Goal: Information Seeking & Learning: Stay updated

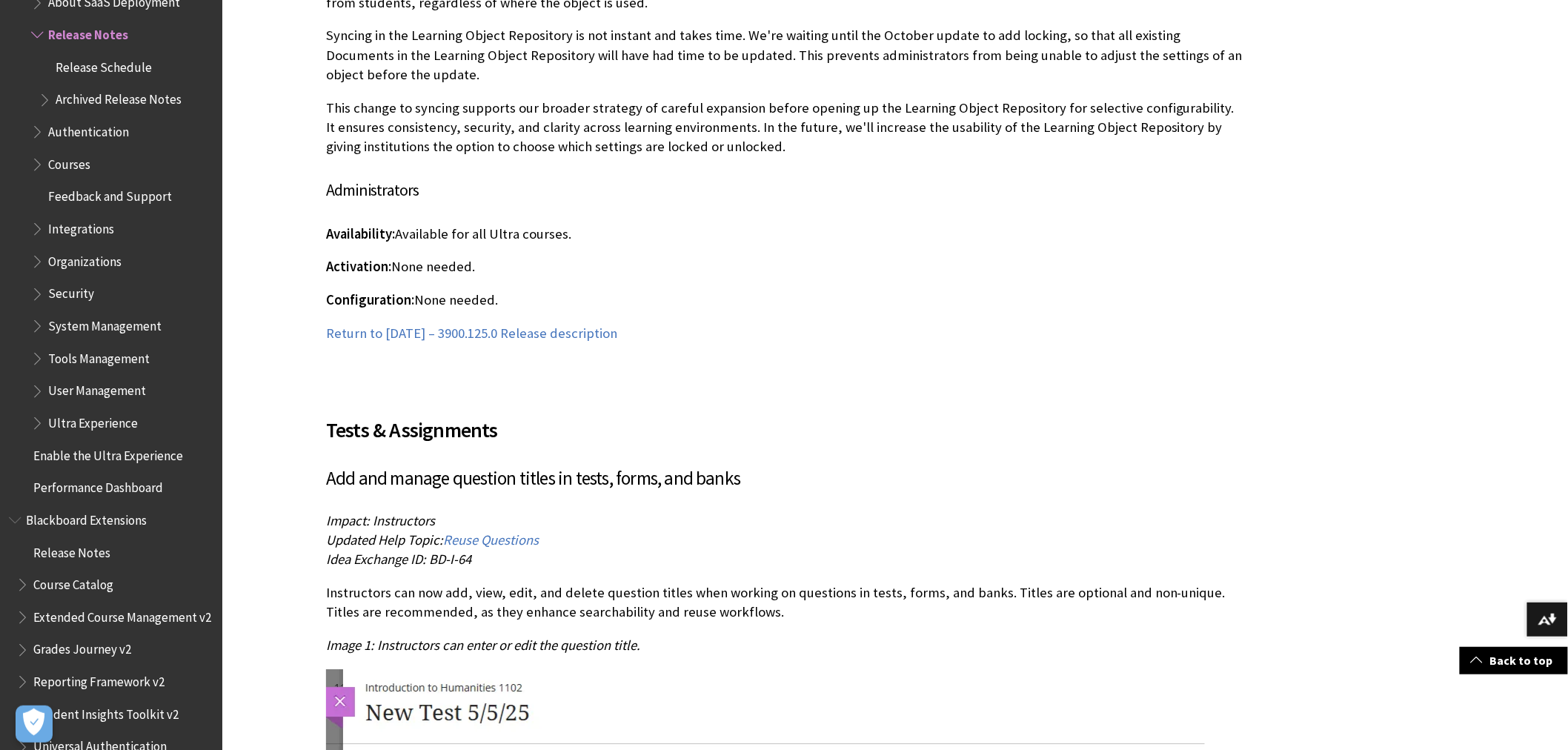
scroll to position [18275, 0]
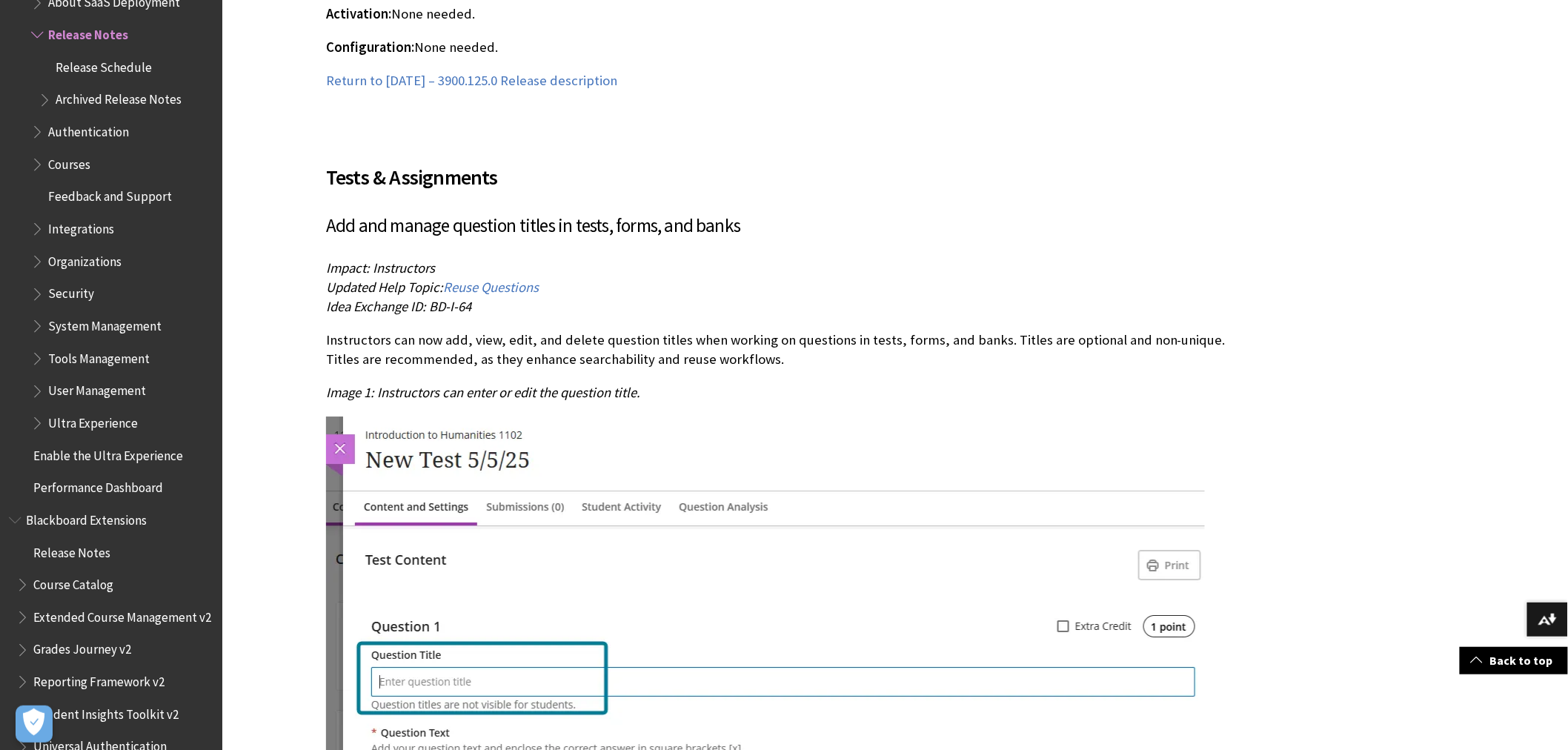
click at [514, 330] on p "Instructors can now add, view, edit, and delete question titles when working on…" at bounding box center [785, 349] width 919 height 38
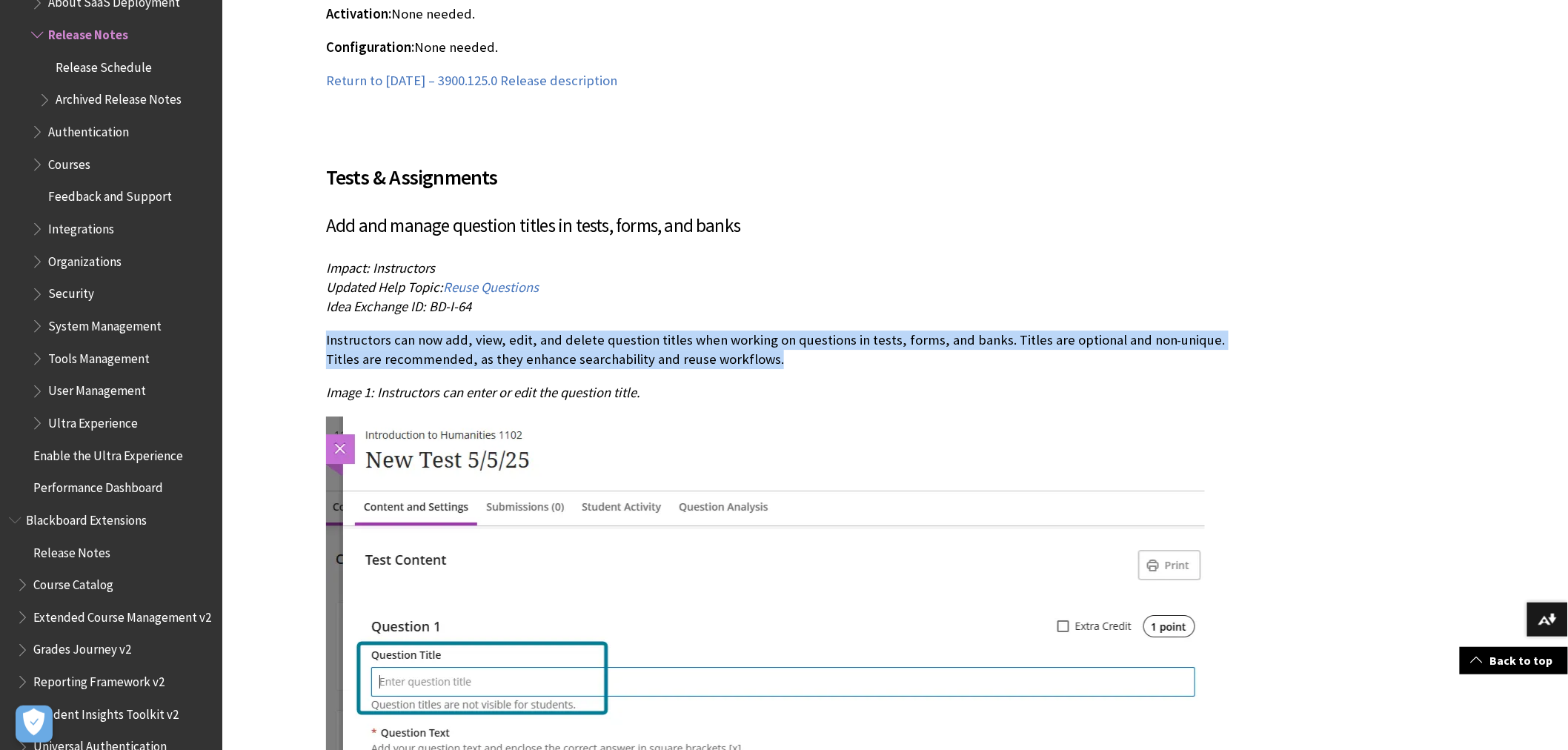
click at [514, 330] on p "Instructors can now add, view, edit, and delete question titles when working on…" at bounding box center [785, 349] width 919 height 38
click at [510, 346] on p "Instructors can now add, view, edit, and delete question titles when working on…" at bounding box center [785, 349] width 919 height 38
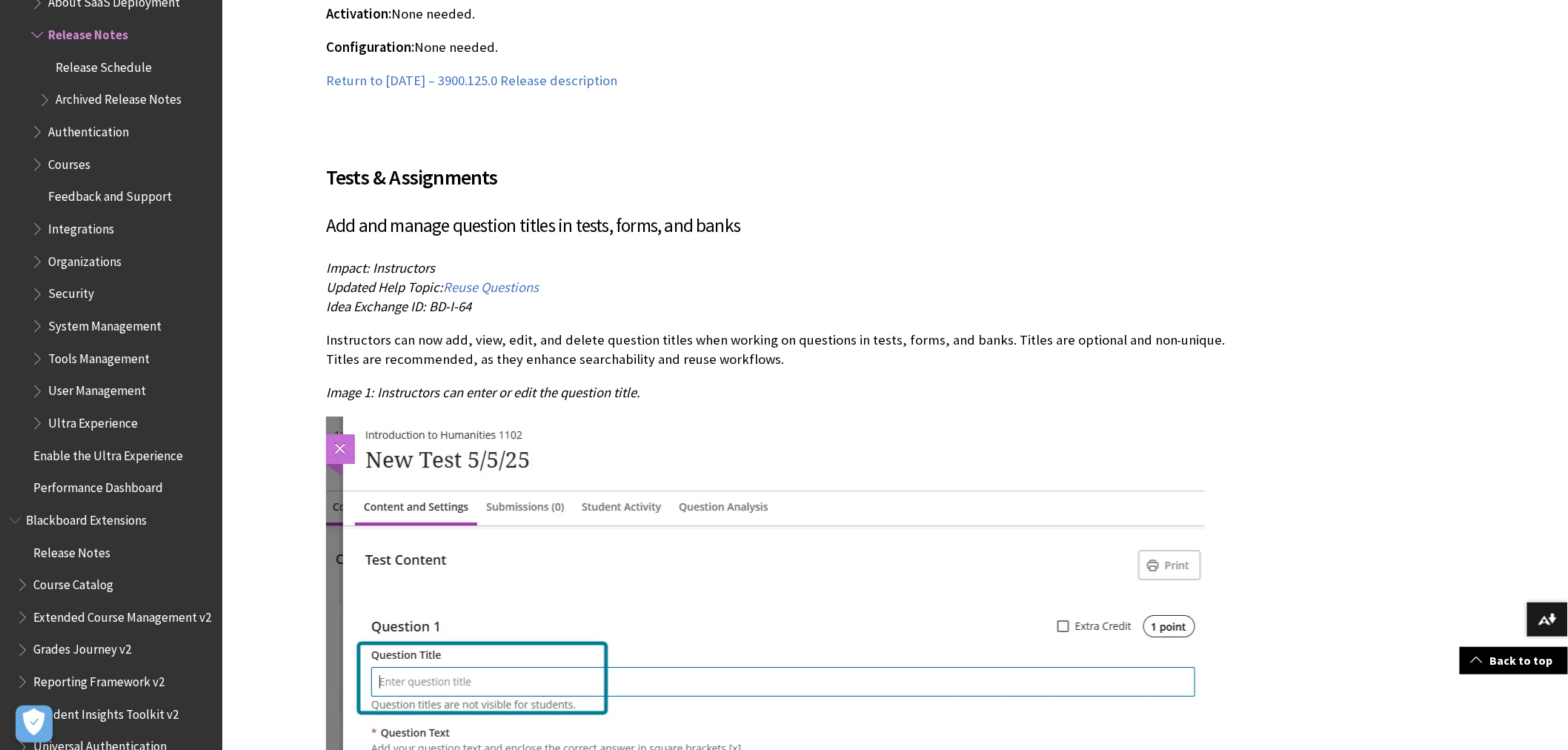
click at [509, 346] on p "Instructors can now add, view, edit, and delete question titles when working on…" at bounding box center [785, 349] width 919 height 38
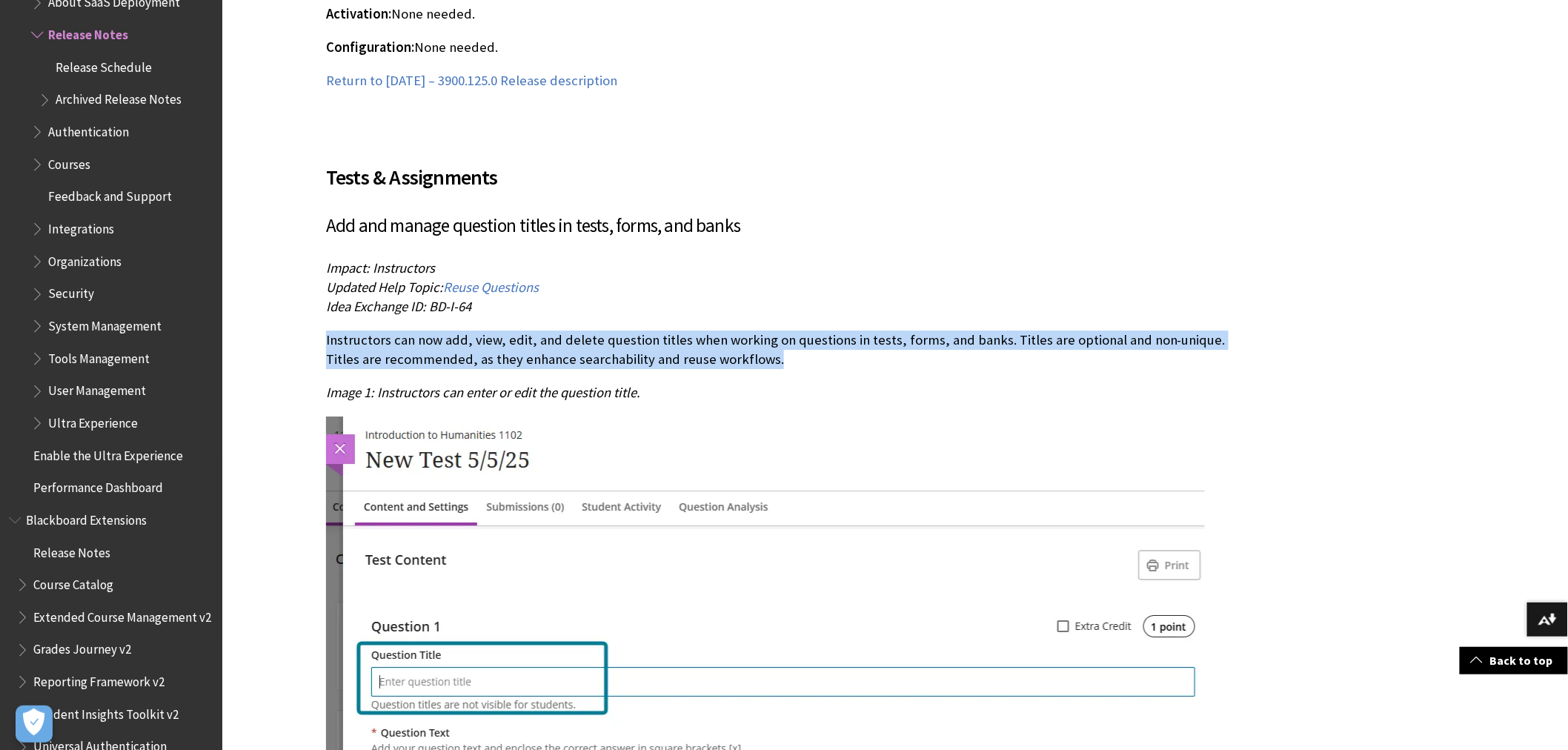
click at [509, 346] on p "Instructors can now add, view, edit, and delete question titles when working on…" at bounding box center [785, 349] width 919 height 38
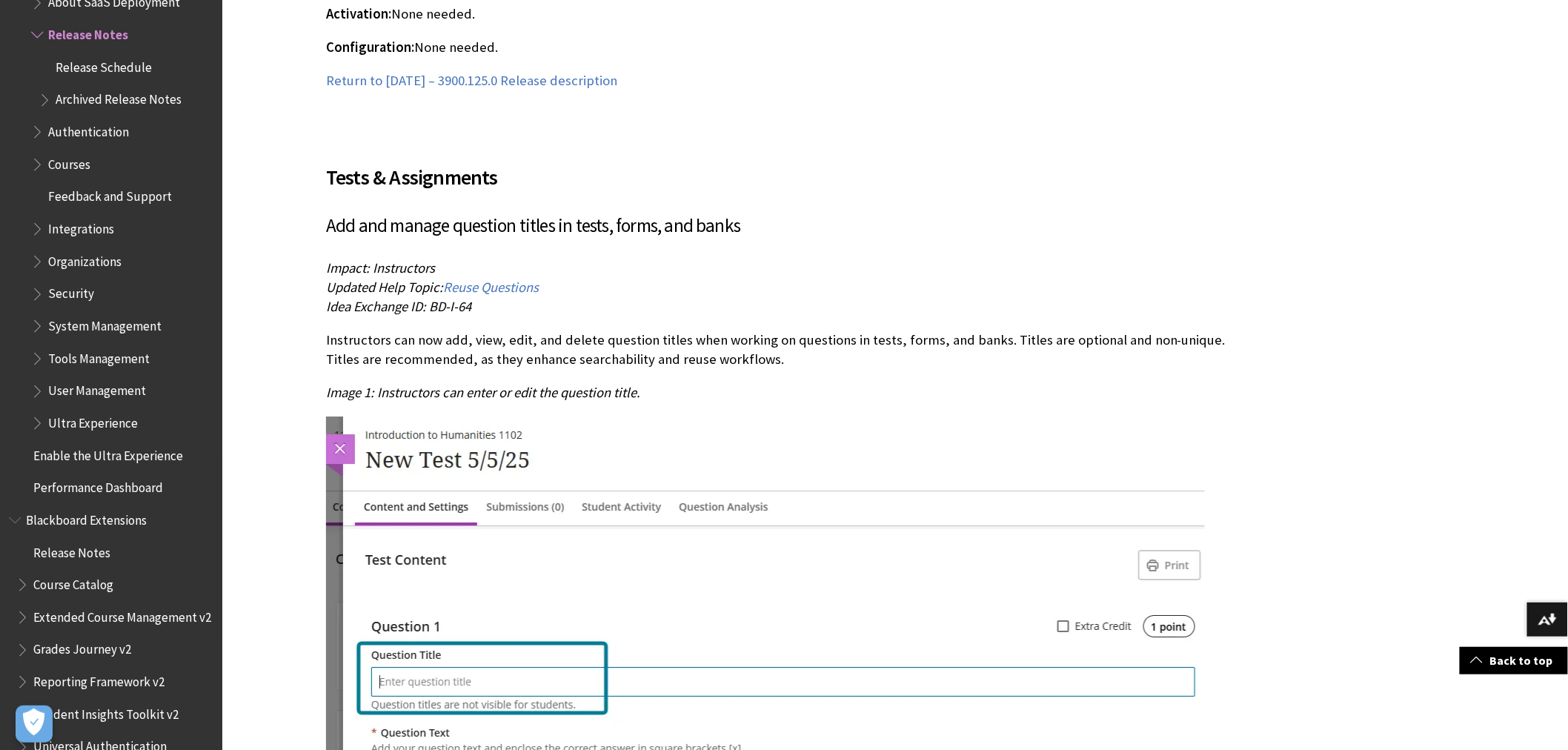
click at [494, 384] on span "Image 1: Instructors can enter or edit the question title." at bounding box center [482, 392] width 314 height 17
click at [494, 395] on div "Tests & Assignments Add and manage question titles in tests, forms, and banks I…" at bounding box center [785, 722] width 919 height 1156
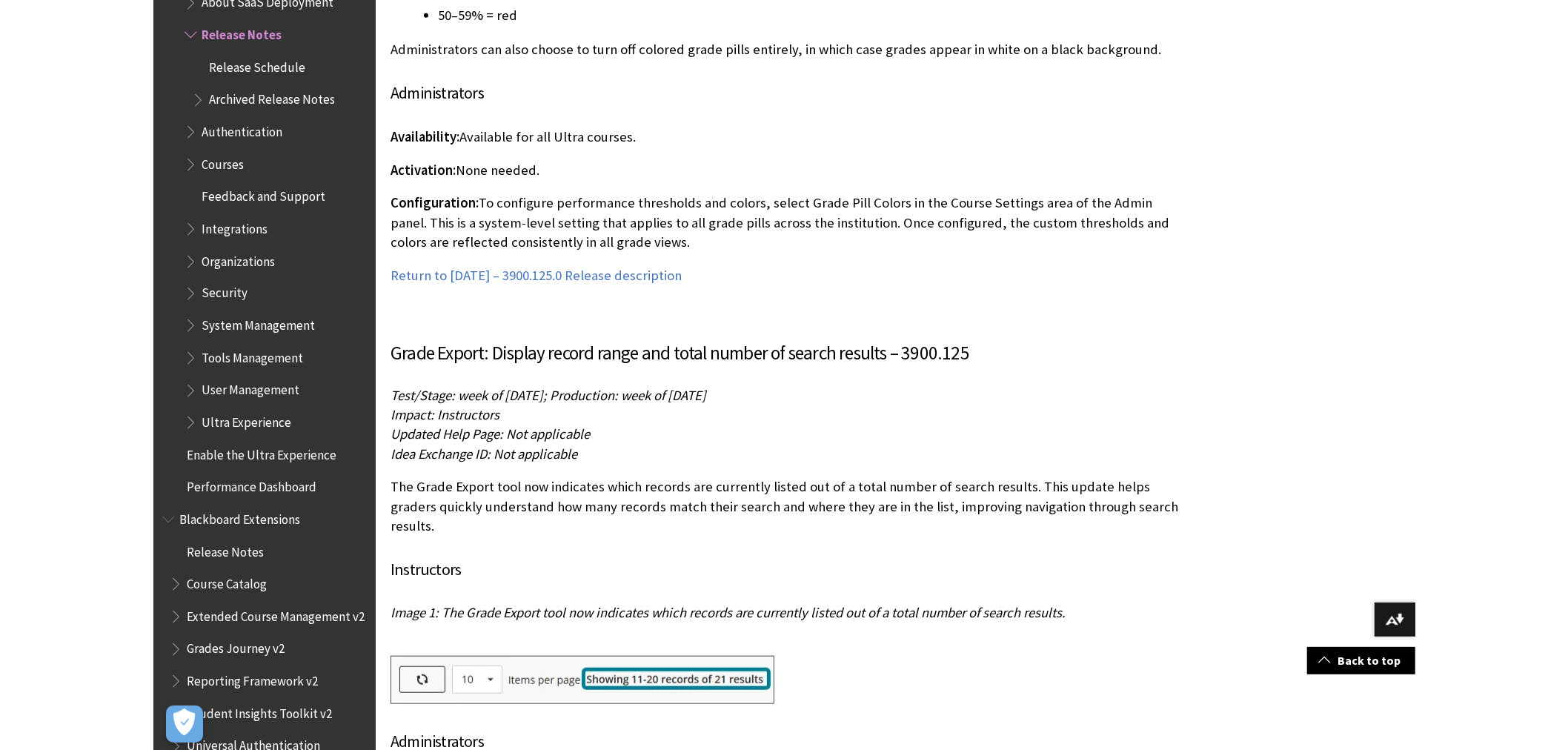
scroll to position [27248, 0]
